Goal: Information Seeking & Learning: Find contact information

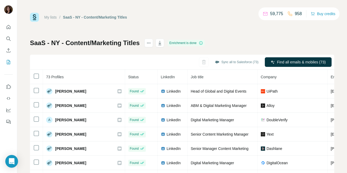
scroll to position [23, 0]
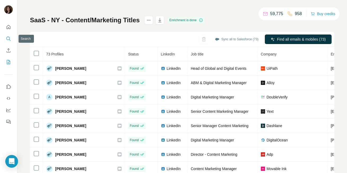
click at [8, 40] on icon "Search" at bounding box center [8, 38] width 5 height 5
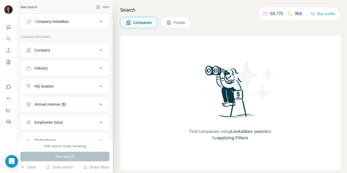
click at [117, 36] on div "Search Companies People Find companies using Lookalikes search or by applying F…" at bounding box center [230, 86] width 234 height 173
click at [184, 27] on button "People" at bounding box center [176, 22] width 31 height 11
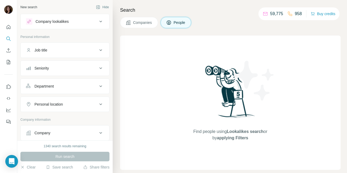
click at [75, 49] on div "Job title" at bounding box center [62, 49] width 72 height 5
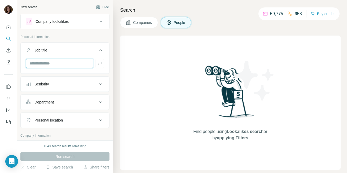
click at [63, 64] on input "text" at bounding box center [59, 64] width 67 height 10
type input "*******"
click at [100, 64] on icon "button" at bounding box center [99, 63] width 5 height 5
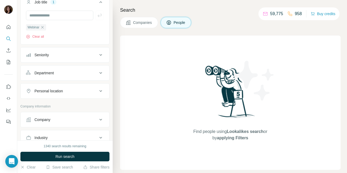
scroll to position [49, 0]
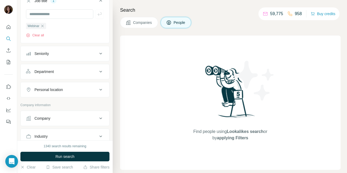
click at [89, 54] on div "Seniority" at bounding box center [62, 53] width 72 height 5
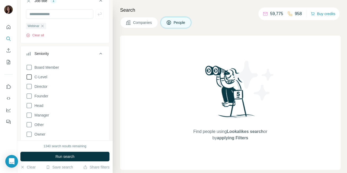
click at [40, 74] on span "C-Level" at bounding box center [39, 76] width 15 height 5
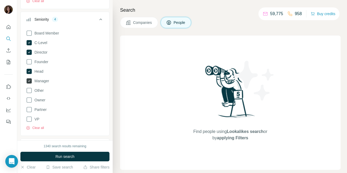
scroll to position [84, 0]
click at [37, 119] on span "VP" at bounding box center [35, 118] width 7 height 5
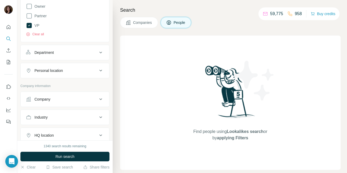
scroll to position [183, 0]
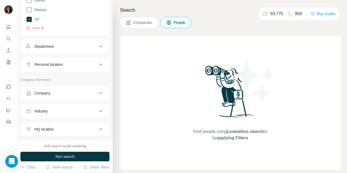
click at [73, 65] on div "Personal location" at bounding box center [62, 64] width 72 height 5
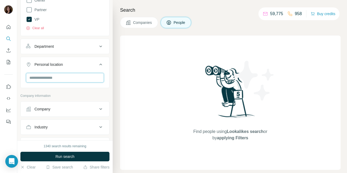
click at [68, 78] on input "text" at bounding box center [65, 78] width 78 height 10
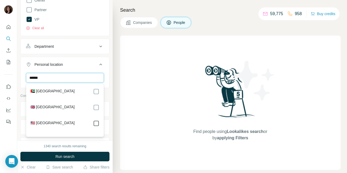
type input "******"
click at [97, 62] on div "Personal location 1" at bounding box center [62, 64] width 72 height 5
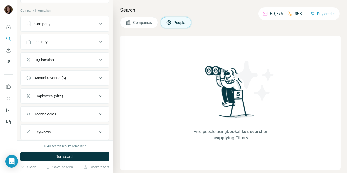
scroll to position [266, 0]
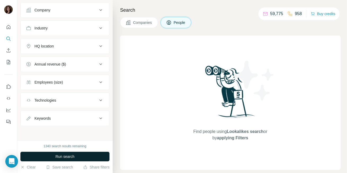
click at [84, 154] on button "Run search" at bounding box center [64, 157] width 89 height 10
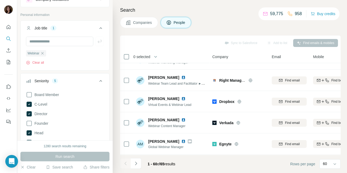
scroll to position [0, 0]
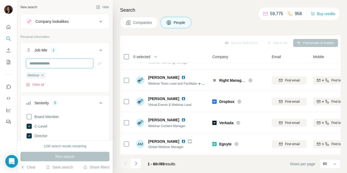
click at [60, 65] on input "text" at bounding box center [59, 64] width 67 height 10
type input "**********"
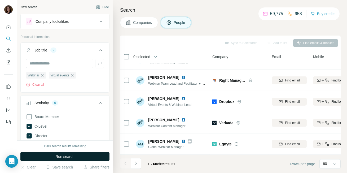
click at [64, 157] on span "Run search" at bounding box center [64, 156] width 19 height 5
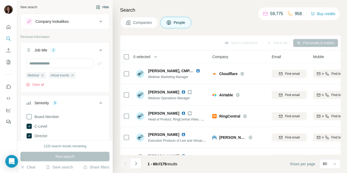
click at [102, 7] on button "Hide" at bounding box center [102, 7] width 20 height 8
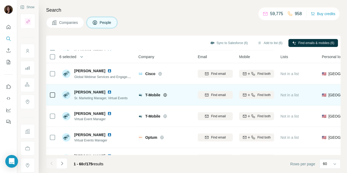
scroll to position [215, 0]
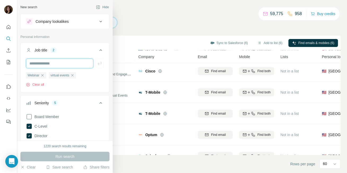
click at [59, 63] on input "text" at bounding box center [59, 64] width 67 height 10
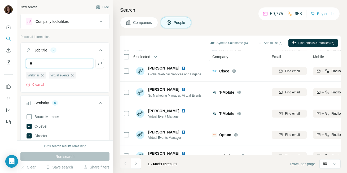
type input "*"
click at [107, 9] on button "Hide" at bounding box center [102, 7] width 20 height 8
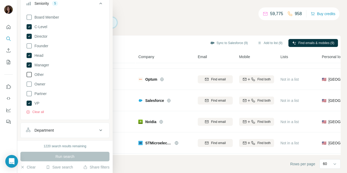
scroll to position [101, 0]
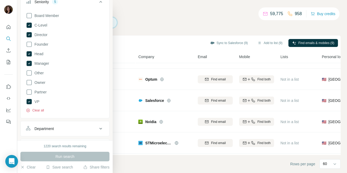
click at [36, 111] on button "Clear all" at bounding box center [35, 110] width 18 height 5
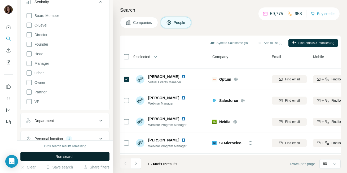
click at [74, 156] on span "Run search" at bounding box center [64, 156] width 19 height 5
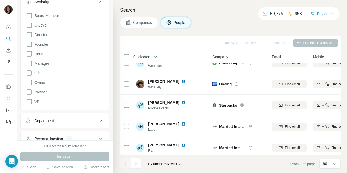
scroll to position [351, 0]
click at [29, 101] on icon at bounding box center [29, 101] width 6 height 6
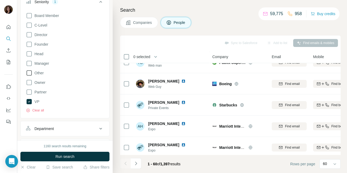
click at [31, 74] on icon at bounding box center [29, 73] width 6 height 6
click at [31, 61] on icon at bounding box center [29, 63] width 5 height 5
click at [31, 52] on icon at bounding box center [29, 54] width 6 height 6
click at [31, 42] on icon at bounding box center [29, 44] width 6 height 6
click at [31, 33] on icon at bounding box center [29, 35] width 6 height 6
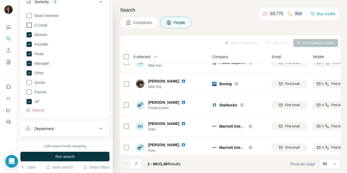
click at [30, 24] on icon at bounding box center [29, 25] width 6 height 6
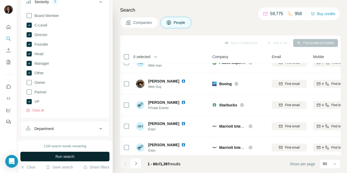
click at [64, 156] on span "Run search" at bounding box center [64, 156] width 19 height 5
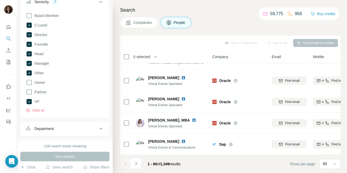
scroll to position [351, 0]
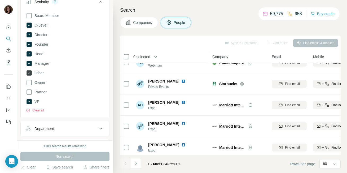
click at [28, 71] on icon at bounding box center [29, 72] width 5 height 5
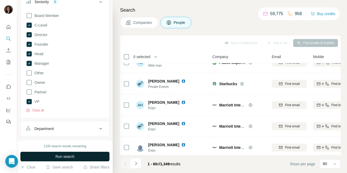
click at [62, 155] on span "Run search" at bounding box center [64, 156] width 19 height 5
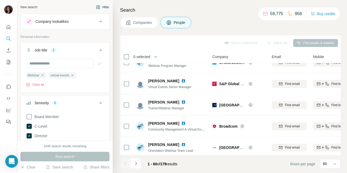
click at [104, 7] on button "Hide" at bounding box center [102, 7] width 20 height 8
click at [103, 10] on button "Hide" at bounding box center [102, 7] width 20 height 8
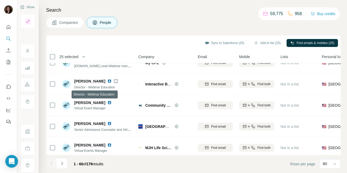
scroll to position [1184, 0]
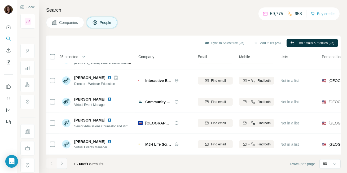
click at [62, 163] on icon "Navigate to next page" at bounding box center [61, 163] width 5 height 5
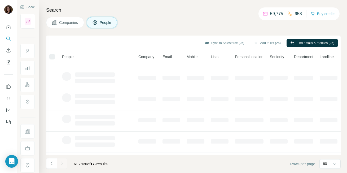
scroll to position [0, 0]
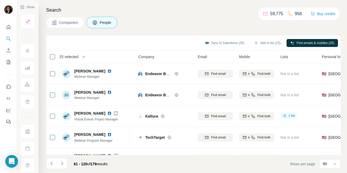
drag, startPoint x: 176, startPoint y: 72, endPoint x: 260, endPoint y: 5, distance: 107.7
click at [0, 0] on div "Show Search Companies People Sync to Salesforce (25) Add to list (25) Find emai…" at bounding box center [173, 86] width 347 height 173
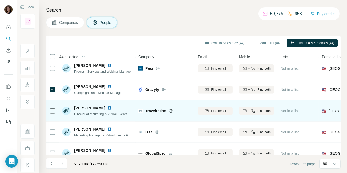
scroll to position [1184, 0]
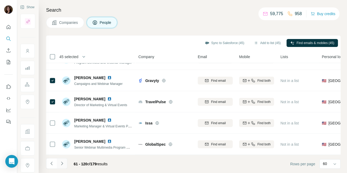
click at [65, 163] on button "Navigate to next page" at bounding box center [62, 163] width 11 height 11
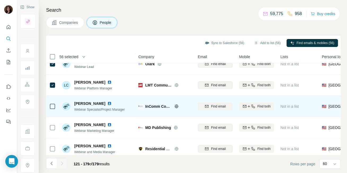
scroll to position [329, 0]
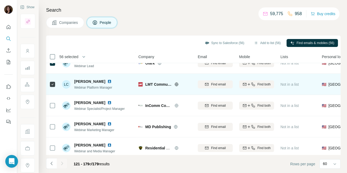
click at [157, 84] on span "LMT Communications" at bounding box center [158, 84] width 27 height 5
click at [154, 84] on span "LMT Communications" at bounding box center [158, 84] width 27 height 5
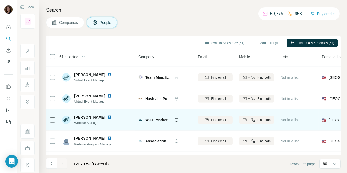
scroll to position [1163, 0]
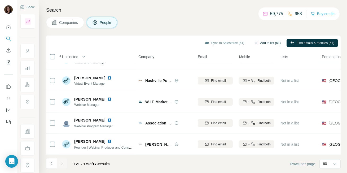
click at [269, 40] on button "Add to list (61)" at bounding box center [267, 43] width 34 height 8
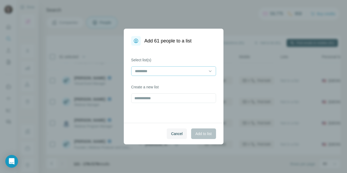
click at [184, 69] on input at bounding box center [171, 71] width 72 height 6
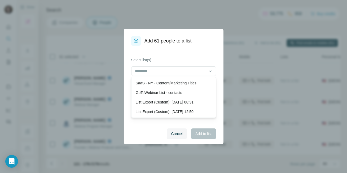
click at [191, 53] on div "Select list(s) Create a new list" at bounding box center [174, 84] width 100 height 77
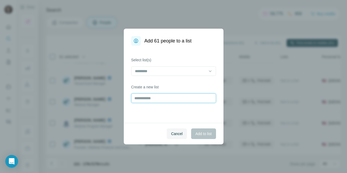
click at [167, 95] on input "text" at bounding box center [173, 98] width 85 height 10
drag, startPoint x: 143, startPoint y: 98, endPoint x: 133, endPoint y: 98, distance: 10.3
click at [133, 98] on input "**********" at bounding box center [173, 98] width 85 height 10
click at [177, 97] on input "**********" at bounding box center [173, 98] width 85 height 10
click at [135, 98] on input "**********" at bounding box center [173, 98] width 85 height 10
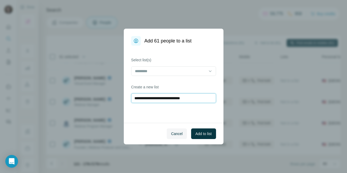
click at [197, 99] on input "**********" at bounding box center [173, 98] width 85 height 10
type input "**********"
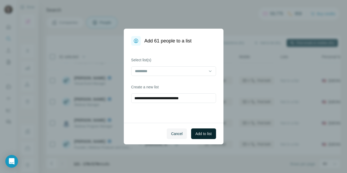
click at [208, 135] on span "Add to list" at bounding box center [203, 133] width 16 height 5
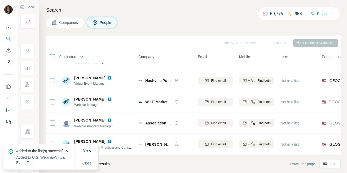
scroll to position [1160, 0]
click at [94, 147] on button "View" at bounding box center [86, 151] width 15 height 10
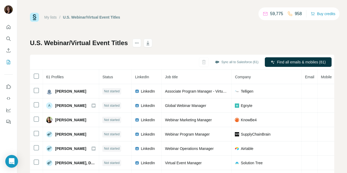
click at [191, 47] on div "U.S. Webinar/Virtual Event Titles Sync all to Salesforce (61) Find all emails &…" at bounding box center [182, 124] width 305 height 171
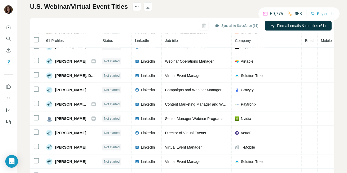
scroll to position [51, 0]
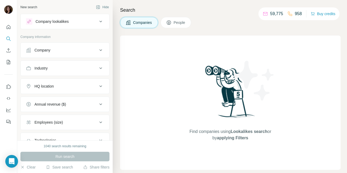
click at [51, 49] on div "Company" at bounding box center [62, 49] width 72 height 5
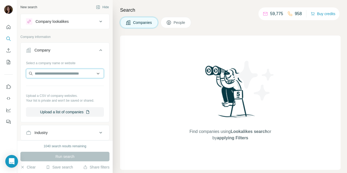
click at [62, 72] on input "text" at bounding box center [65, 74] width 78 height 10
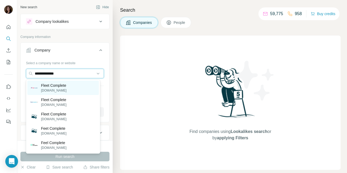
type input "**********"
click at [67, 85] on p "Fleet Complete" at bounding box center [53, 85] width 25 height 5
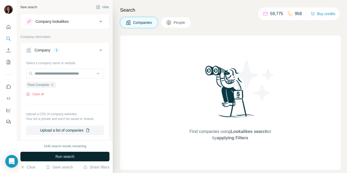
click at [78, 158] on button "Run search" at bounding box center [64, 157] width 89 height 10
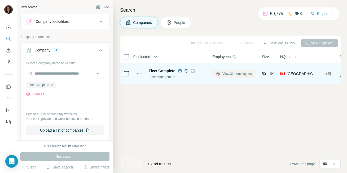
click at [233, 75] on span "View 314 employees" at bounding box center [237, 73] width 29 height 5
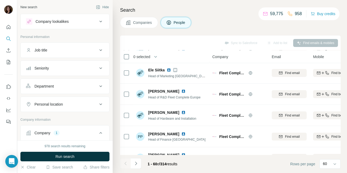
scroll to position [427, 0]
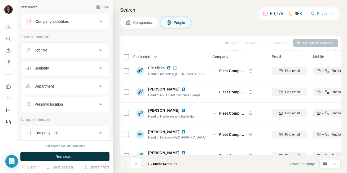
click at [87, 82] on button "Department" at bounding box center [65, 86] width 89 height 13
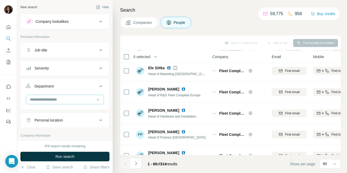
click at [84, 97] on input at bounding box center [62, 100] width 66 height 6
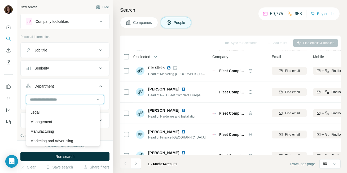
scroll to position [104, 0]
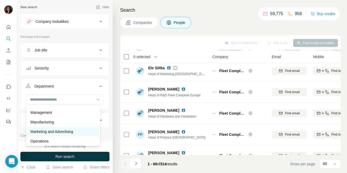
click at [79, 130] on div "Marketing and Advertising" at bounding box center [64, 131] width 66 height 5
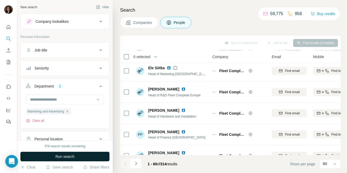
click at [75, 155] on span "Run search" at bounding box center [64, 156] width 19 height 5
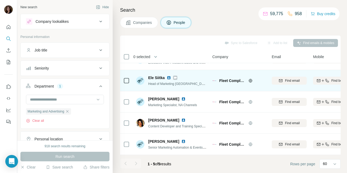
scroll to position [17, 0]
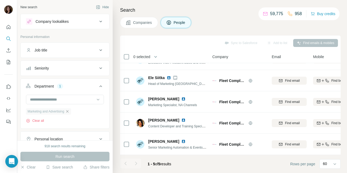
click at [69, 112] on icon "button" at bounding box center [67, 111] width 2 height 2
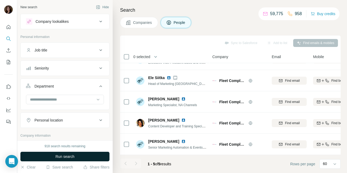
click at [80, 155] on button "Run search" at bounding box center [64, 157] width 89 height 10
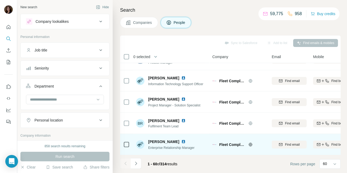
scroll to position [1184, 0]
